Goal: Download file/media

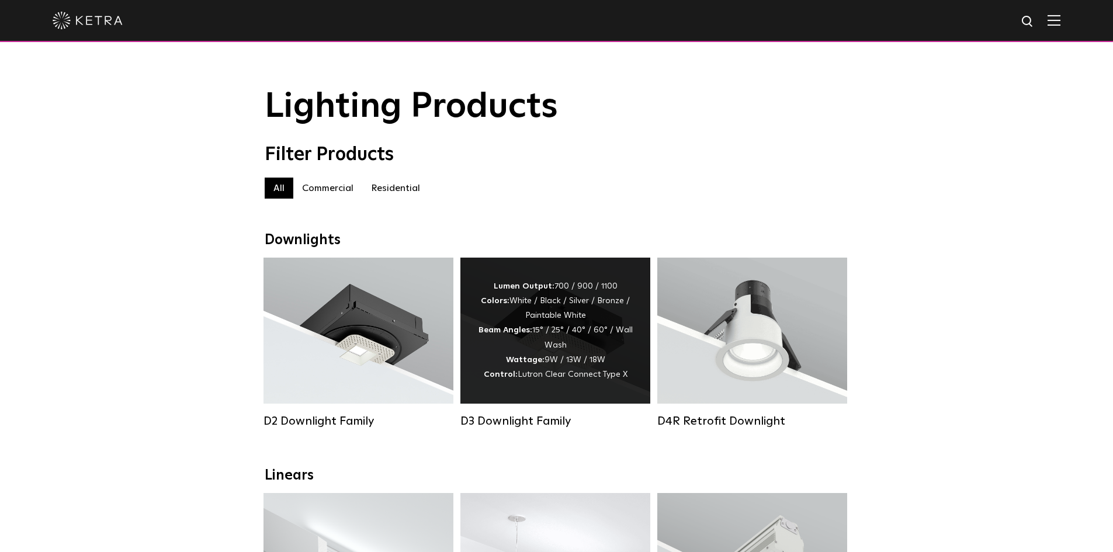
click at [528, 379] on span "Lutron Clear Connect Type X" at bounding box center [573, 374] width 110 height 8
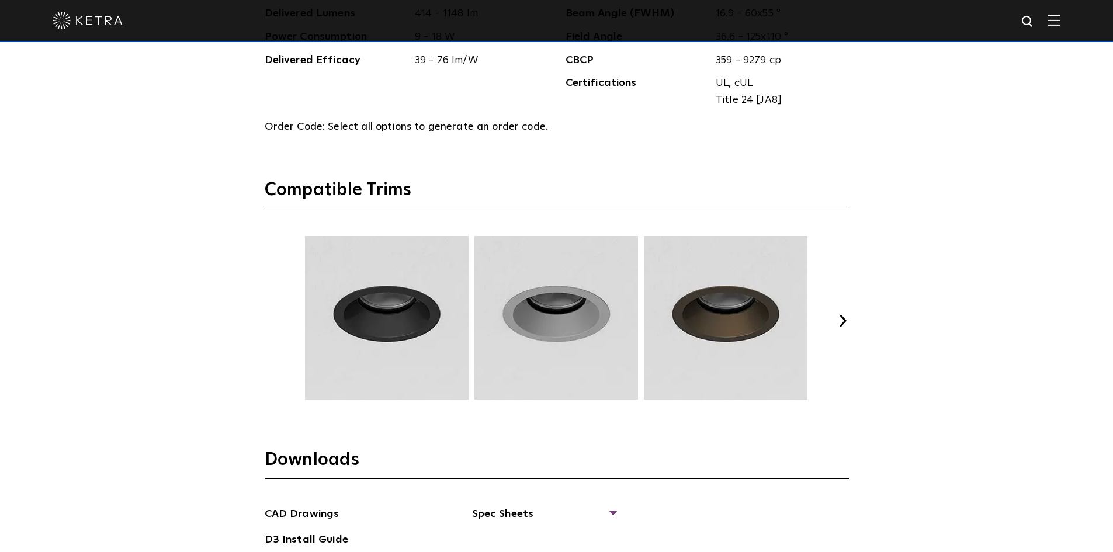
scroll to position [1654, 0]
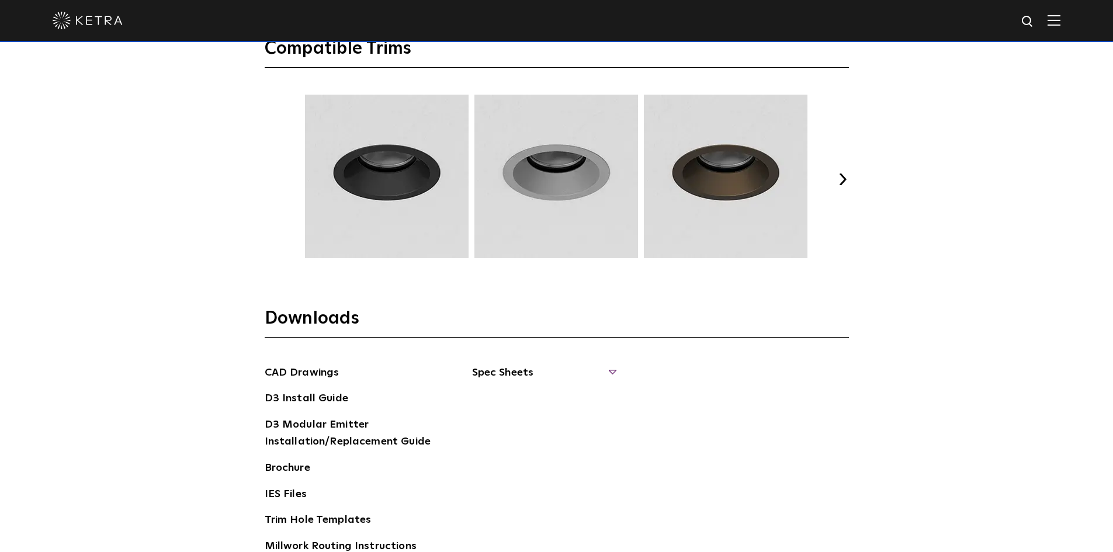
click at [508, 372] on span "Spec Sheets" at bounding box center [543, 378] width 143 height 26
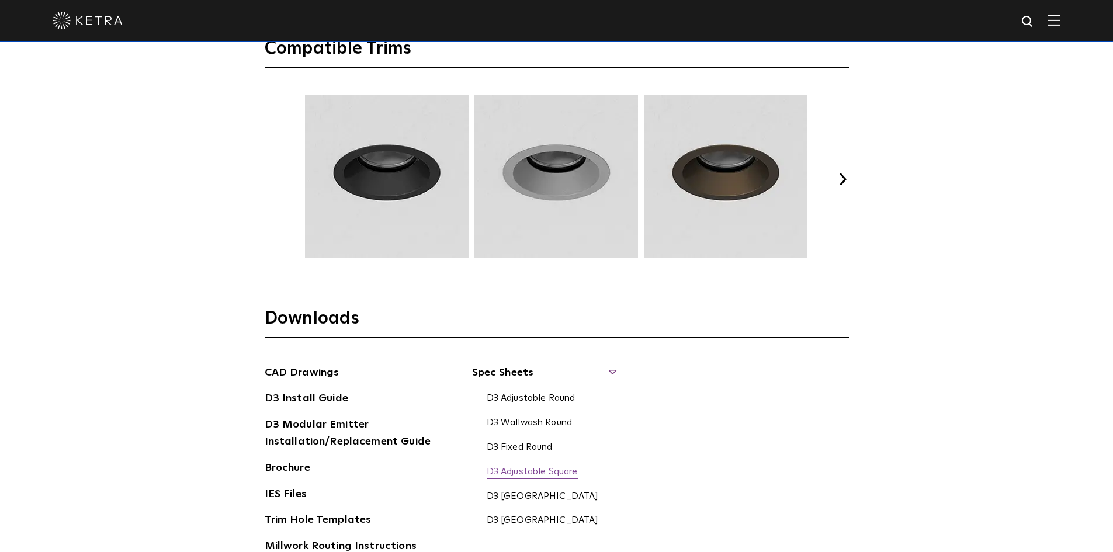
click at [526, 468] on link "D3 Adjustable Square" at bounding box center [532, 472] width 91 height 13
